Goal: Task Accomplishment & Management: Manage account settings

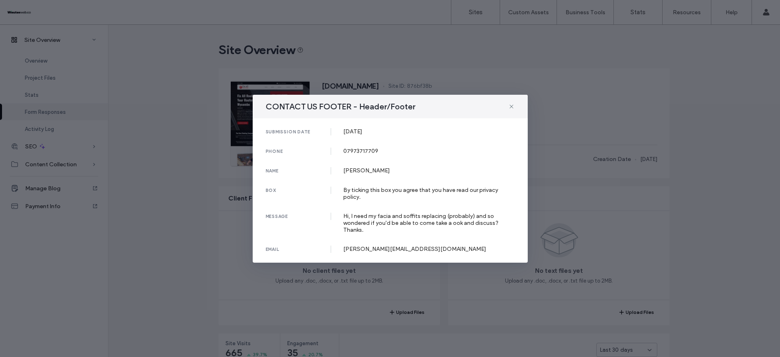
scroll to position [522, 0]
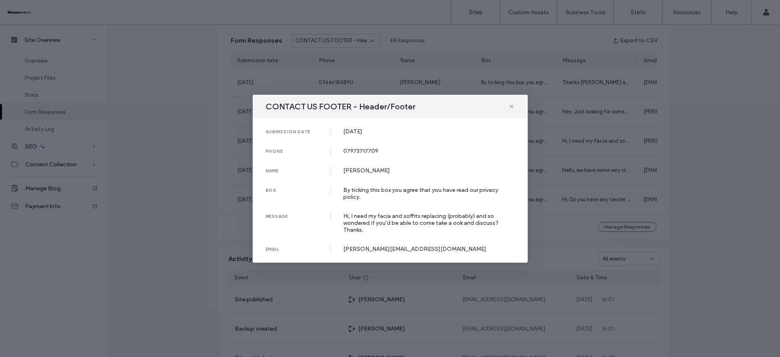
click at [353, 150] on div "07973717709" at bounding box center [429, 151] width 172 height 7
copy div "07973717709"
click at [369, 169] on div "[PERSON_NAME]" at bounding box center [429, 170] width 172 height 7
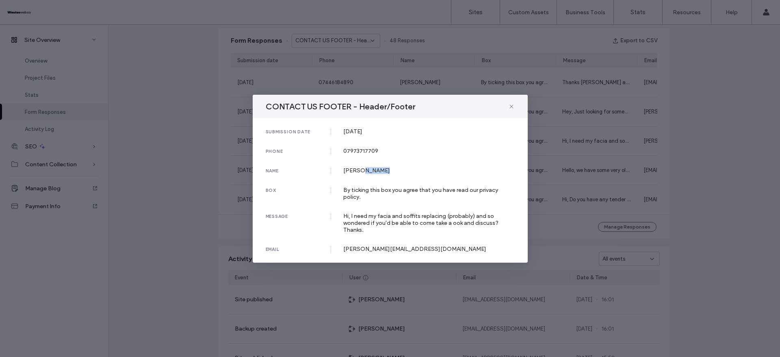
click at [369, 169] on div "[PERSON_NAME]" at bounding box center [429, 170] width 172 height 7
copy div "[PERSON_NAME]"
click at [345, 216] on div "Hi, I need my facia and soffits replacing (probably) and so wondered if you'd b…" at bounding box center [429, 223] width 172 height 21
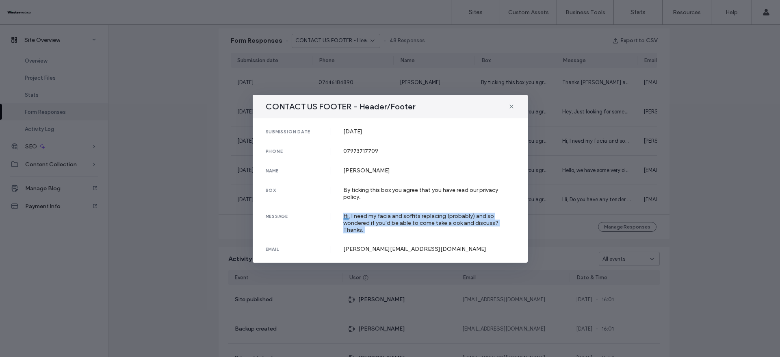
click at [345, 216] on div "Hi, I need my facia and soffits replacing (probably) and so wondered if you'd b…" at bounding box center [429, 223] width 172 height 21
copy div "Hi, I need my facia and soffits replacing (probably) and so wondered if you'd b…"
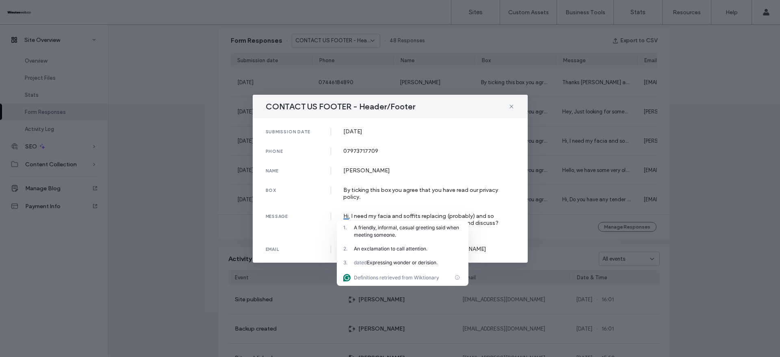
click at [326, 237] on div "submission date [DATE] phone [PHONE_NUMBER] name [PERSON_NAME] box By ticking t…" at bounding box center [390, 190] width 275 height 144
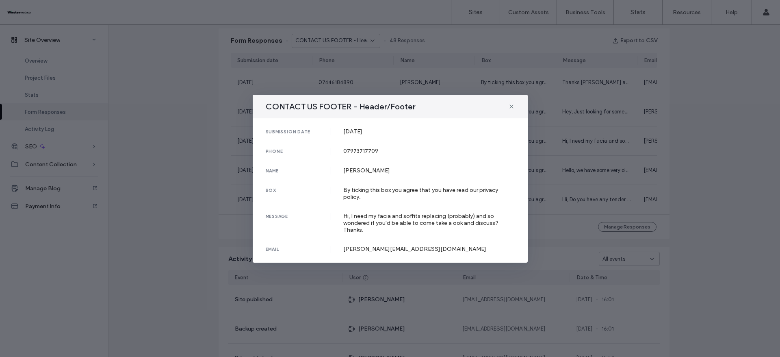
click at [399, 251] on div "[PERSON_NAME][EMAIL_ADDRESS][DOMAIN_NAME]" at bounding box center [429, 248] width 172 height 7
click at [399, 251] on div at bounding box center [405, 248] width 12 height 7
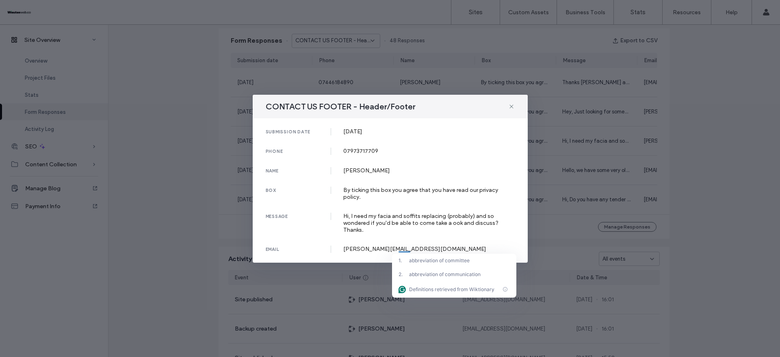
click at [399, 251] on div at bounding box center [405, 248] width 12 height 7
click at [383, 248] on div "[PERSON_NAME][EMAIL_ADDRESS][DOMAIN_NAME]" at bounding box center [429, 248] width 172 height 7
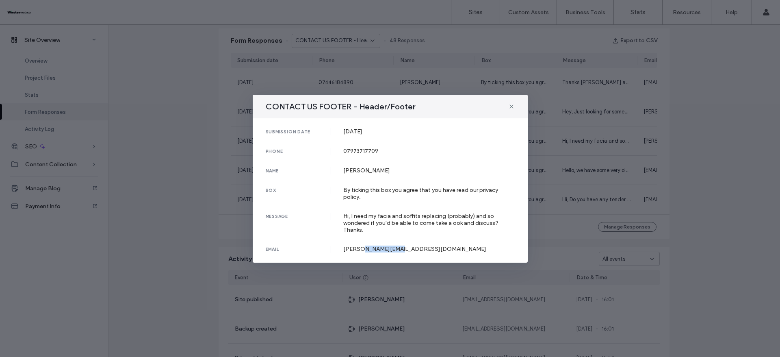
click at [383, 248] on div "[PERSON_NAME][EMAIL_ADDRESS][DOMAIN_NAME]" at bounding box center [429, 248] width 172 height 7
copy div "[PERSON_NAME][EMAIL_ADDRESS][DOMAIN_NAME]"
click at [511, 109] on icon at bounding box center [511, 106] width 7 height 7
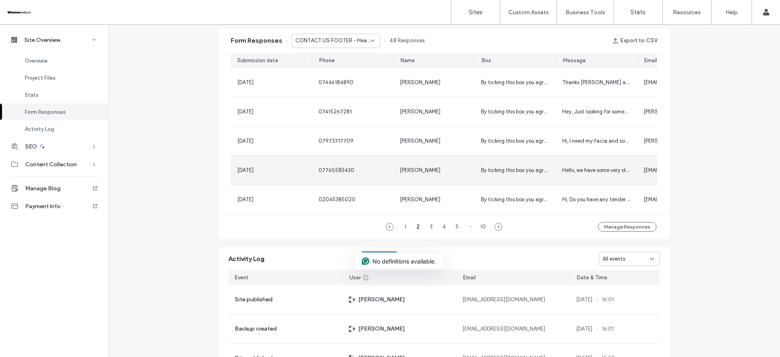
click at [420, 174] on div "[PERSON_NAME]" at bounding box center [433, 170] width 81 height 29
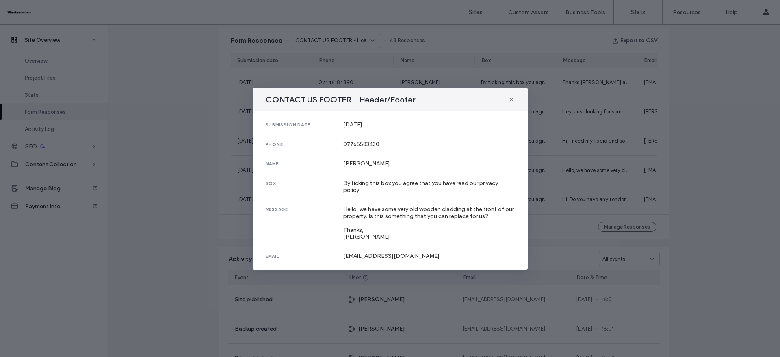
click at [697, 135] on div "CONTACT US FOOTER - Header/Footer submission date [DATE] phone [PHONE_NUMBER] n…" at bounding box center [390, 178] width 780 height 357
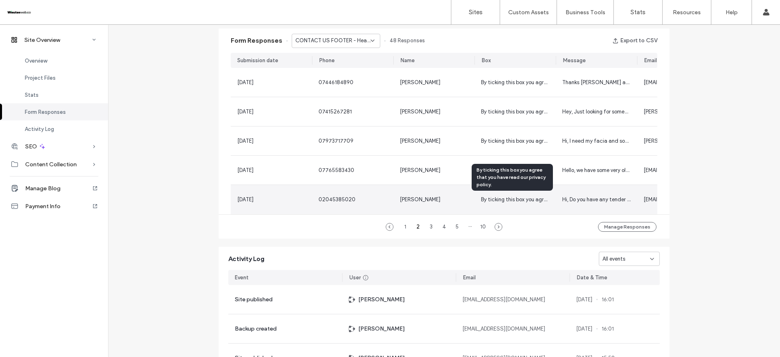
click at [481, 198] on span "By ticking this box you agree that you have read our privacy policy." at bounding box center [561, 199] width 160 height 6
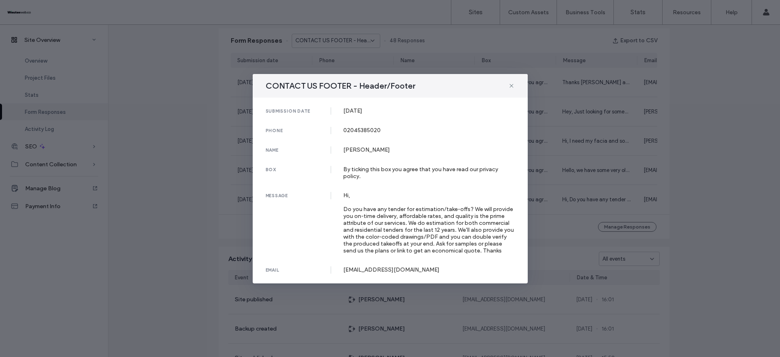
click at [710, 161] on div "CONTACT US FOOTER - Header/Footer submission date [DATE] phone [PHONE_NUMBER] n…" at bounding box center [390, 178] width 780 height 357
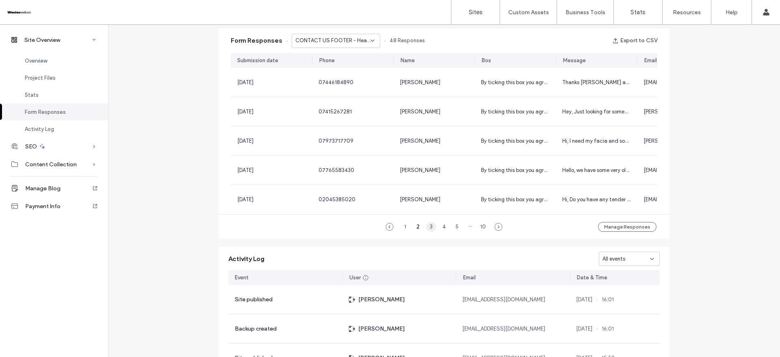
click at [430, 232] on div "3" at bounding box center [431, 227] width 10 height 10
click at [441, 231] on div "4" at bounding box center [444, 227] width 10 height 10
click at [362, 45] on div "CONTACT US FOOTER - Header/Footer" at bounding box center [336, 41] width 89 height 14
click at [366, 67] on span "CONTACT US PAGE - Contact page" at bounding box center [330, 69] width 78 height 8
click at [369, 43] on icon at bounding box center [372, 40] width 7 height 7
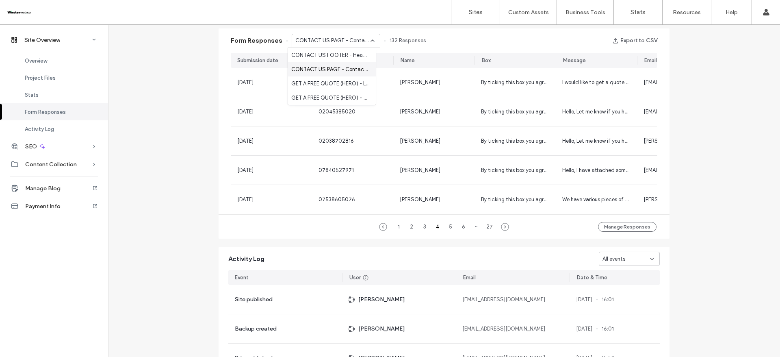
click at [360, 71] on span "CONTACT US PAGE - Contact page" at bounding box center [330, 69] width 78 height 8
click at [367, 36] on div "CONTACT US PAGE - Contact page" at bounding box center [336, 41] width 89 height 14
click at [359, 70] on span "CONTACT US PAGE - Contact page" at bounding box center [330, 69] width 78 height 8
click at [358, 41] on span "CONTACT US PAGE - Contact page" at bounding box center [332, 41] width 75 height 8
click at [338, 87] on span "GET A FREE QUOTE (HERO) - Location Page page" at bounding box center [330, 84] width 78 height 8
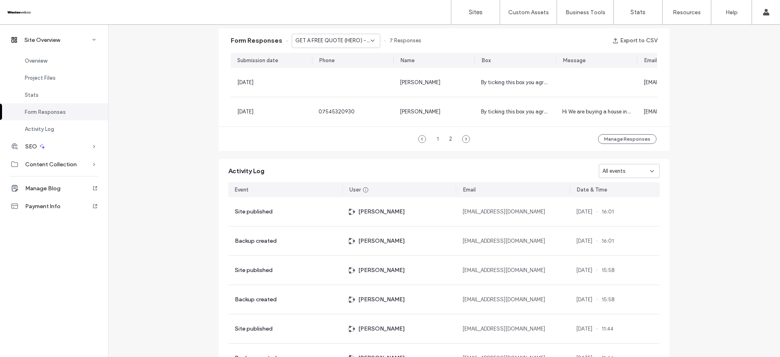
click at [335, 36] on div "GET A FREE QUOTE (HERO) - Location Page page" at bounding box center [336, 41] width 89 height 14
click at [343, 99] on span "GET A FREE QUOTE (HERO) - Home page" at bounding box center [330, 98] width 78 height 8
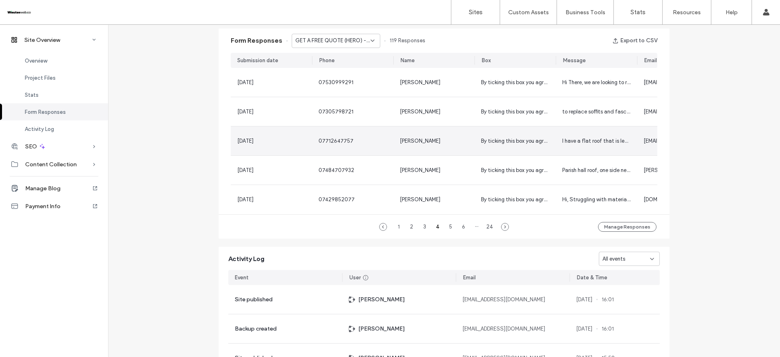
scroll to position [0, 0]
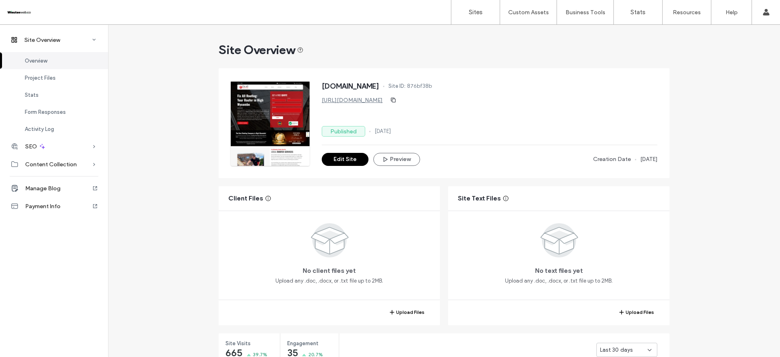
click at [23, 9] on div at bounding box center [52, 12] width 92 height 13
